Goal: Task Accomplishment & Management: Manage account settings

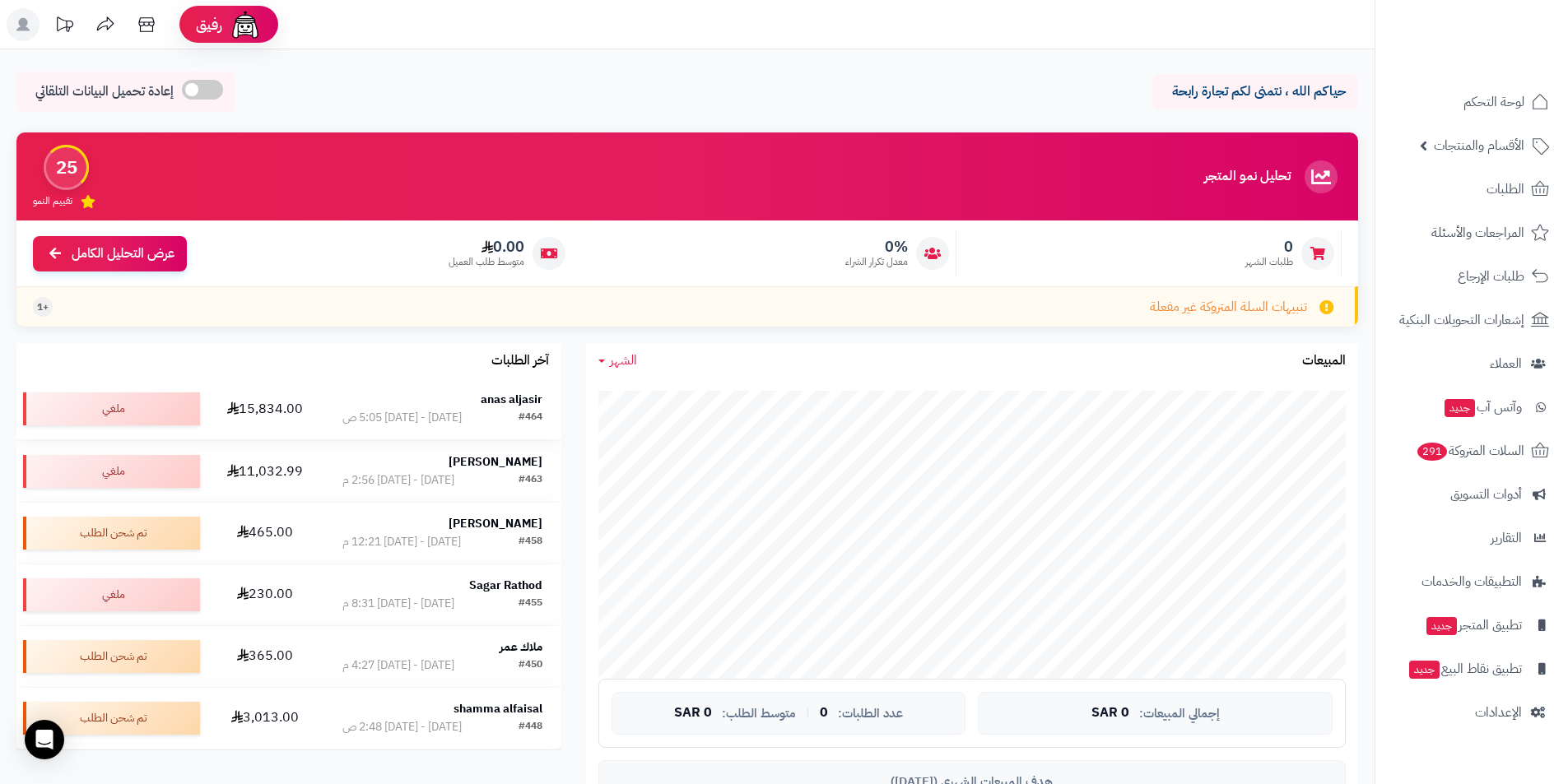
click at [531, 400] on strong "anas aljasir" at bounding box center [512, 400] width 62 height 18
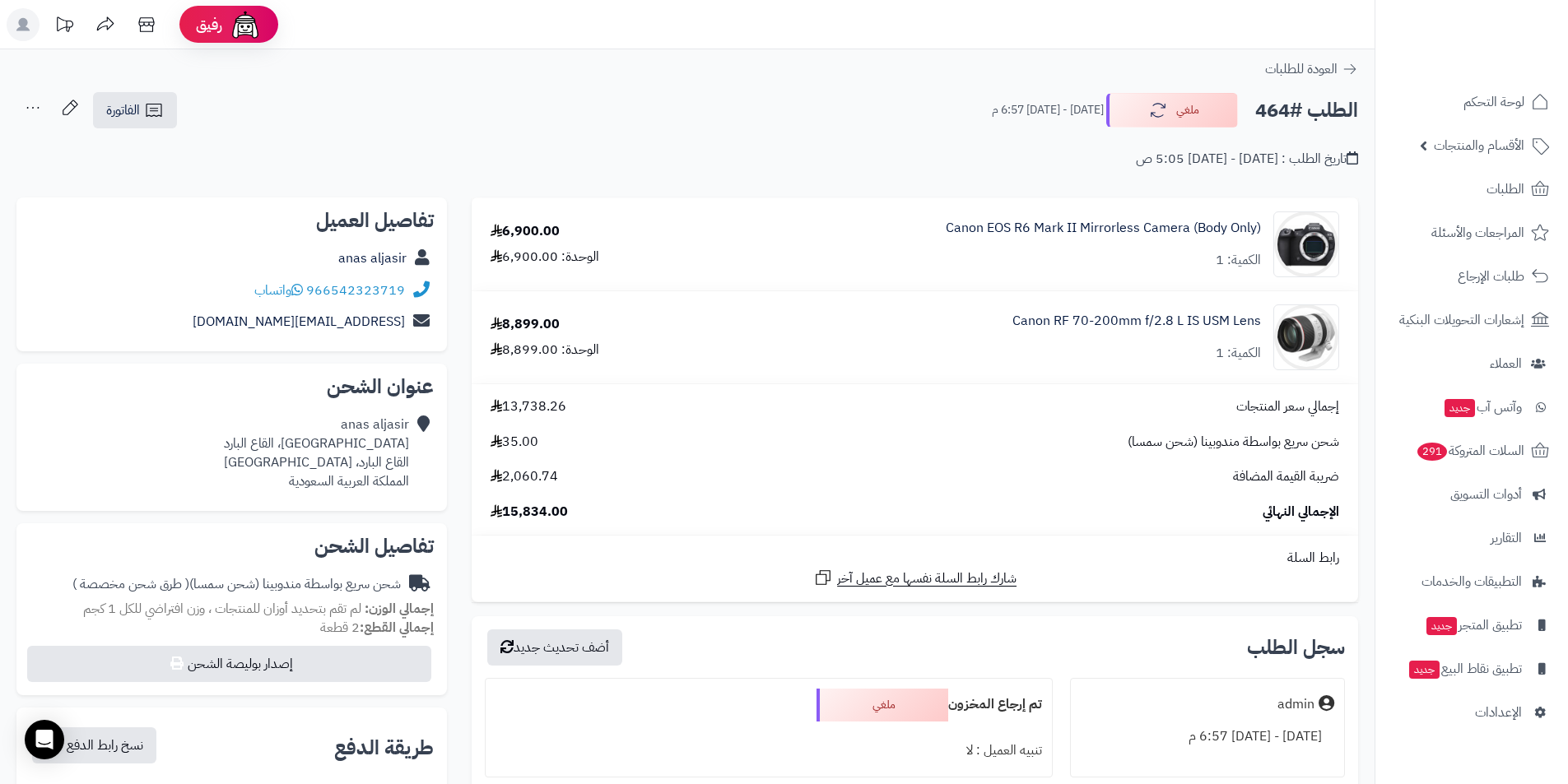
click at [527, 395] on td "إجمالي سعر المنتجات 13,738.26 شحن سريع بواسطة مندوبينا (شحن سمسا) 35.00 ضريبة ا…" at bounding box center [914, 460] width 886 height 150
click at [526, 401] on span "13,738.26" at bounding box center [528, 407] width 76 height 19
click at [630, 441] on div "شحن سريع بواسطة مندوبينا (شحن سمسا) 35.00" at bounding box center [914, 442] width 873 height 19
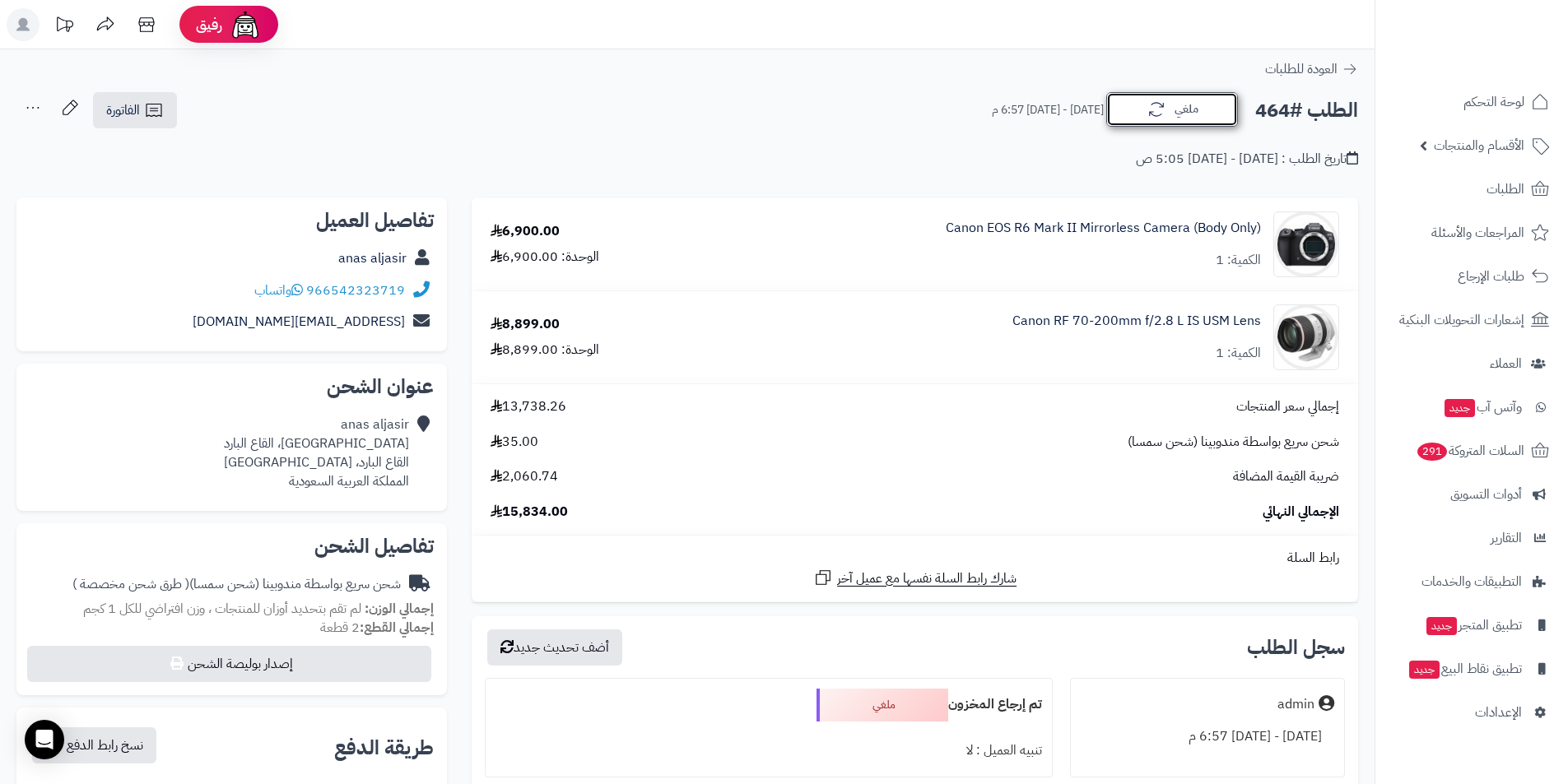
click at [1153, 109] on icon "button" at bounding box center [1157, 109] width 20 height 20
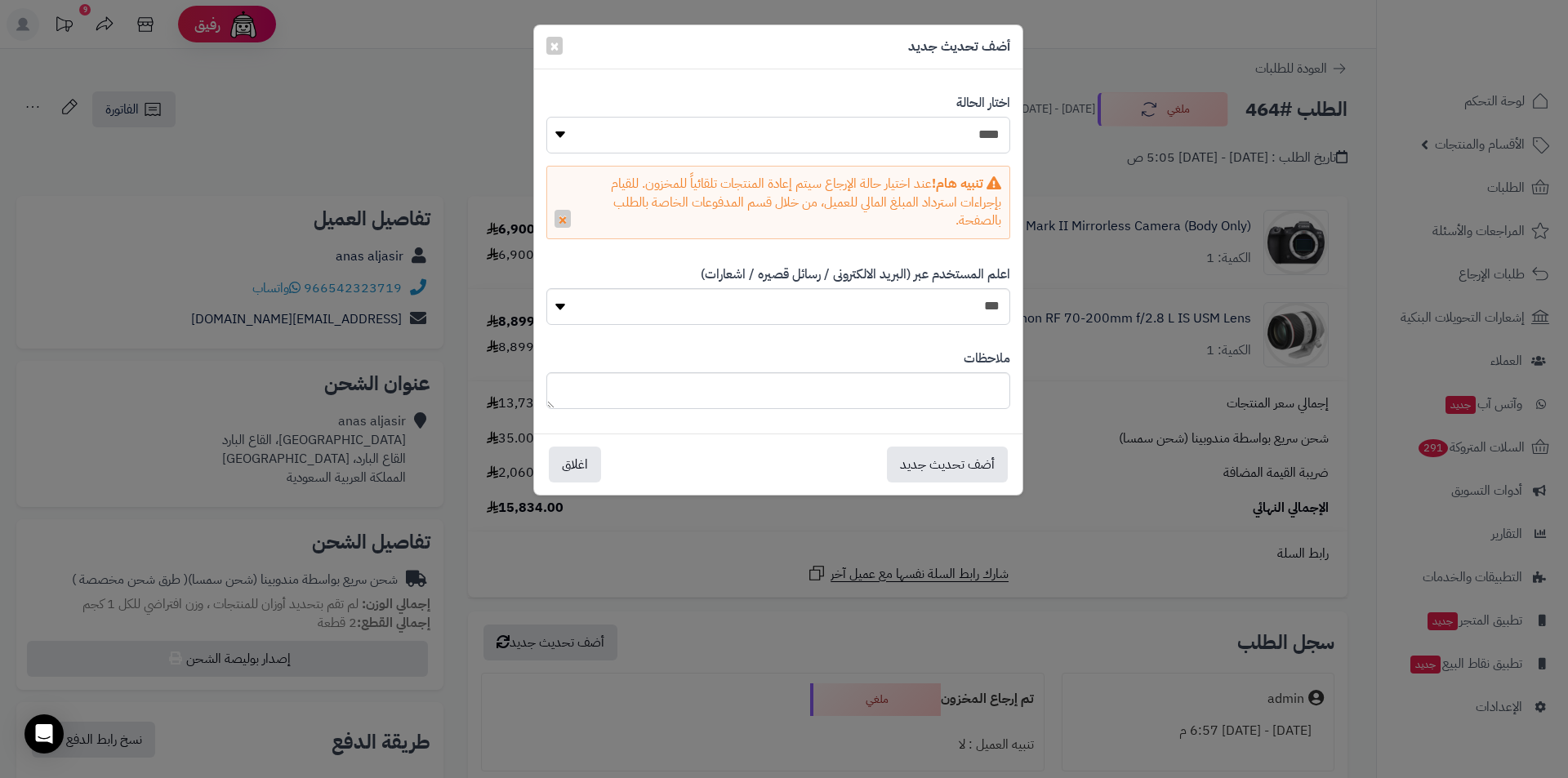
click at [912, 134] on select "**********" at bounding box center [778, 135] width 464 height 36
click at [551, 43] on span "×" at bounding box center [555, 45] width 10 height 25
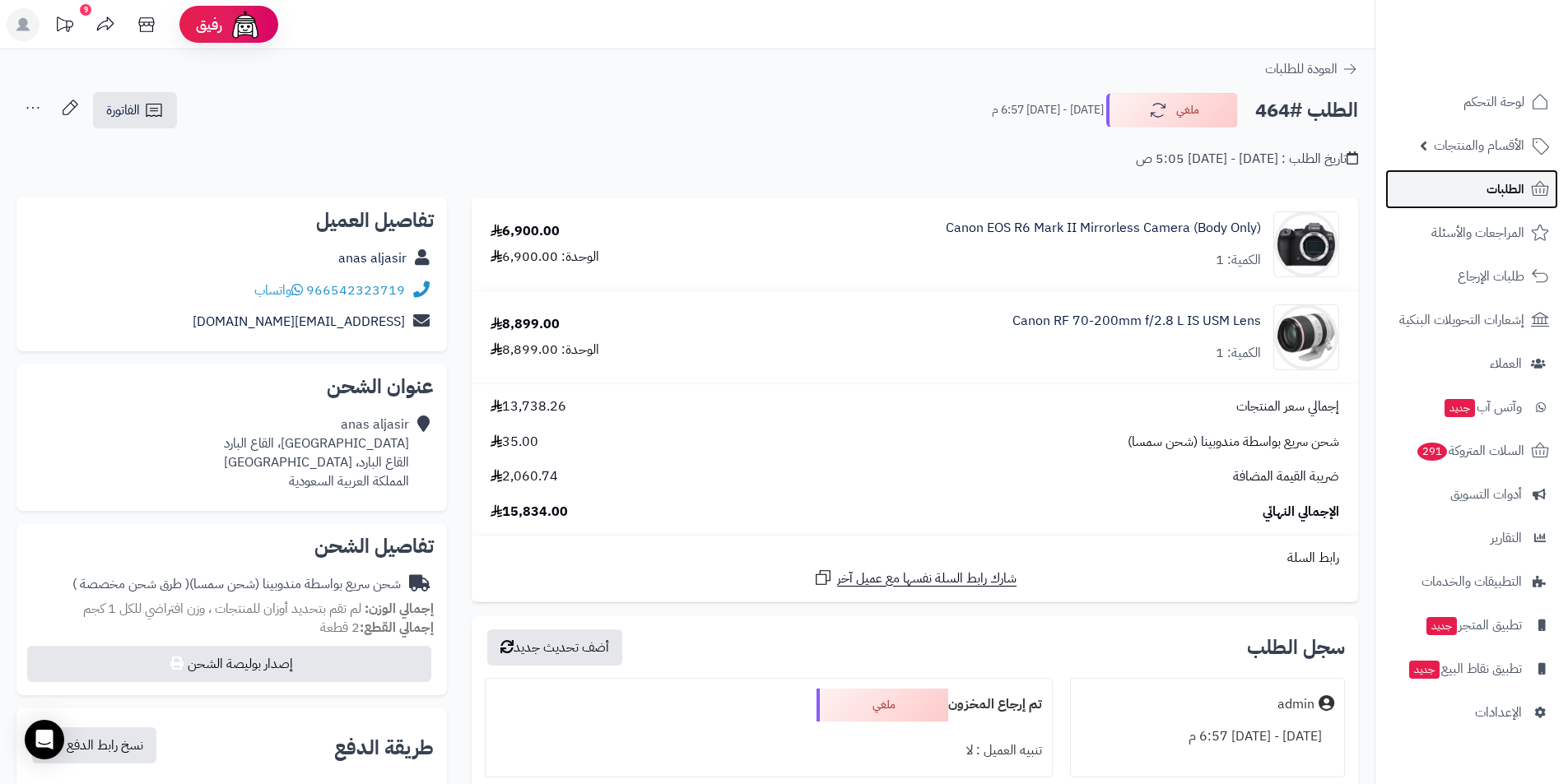
click at [1498, 190] on span "الطلبات" at bounding box center [1504, 190] width 38 height 23
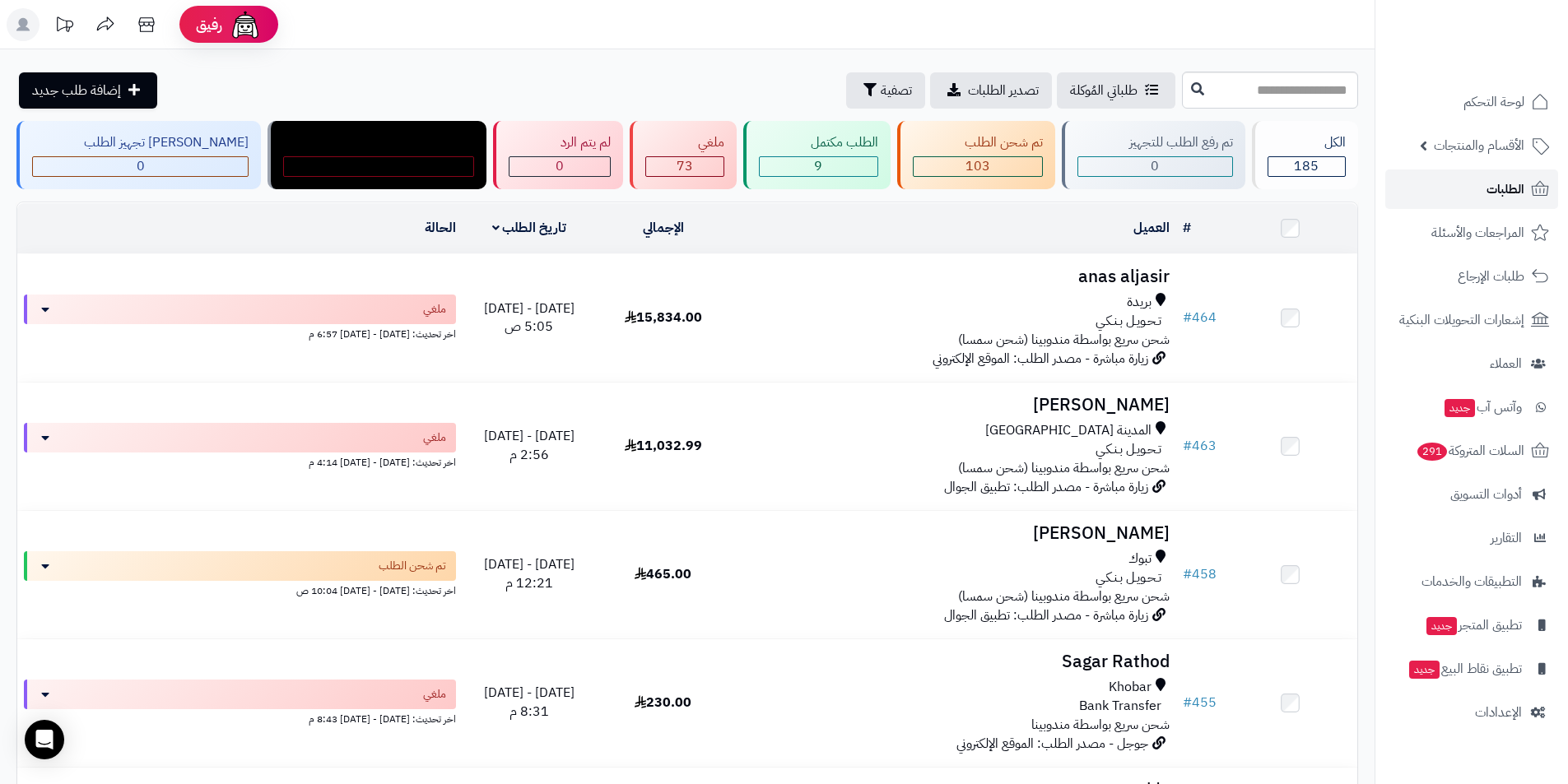
click at [1489, 189] on span "الطلبات" at bounding box center [1504, 190] width 38 height 23
